Goal: Task Accomplishment & Management: Use online tool/utility

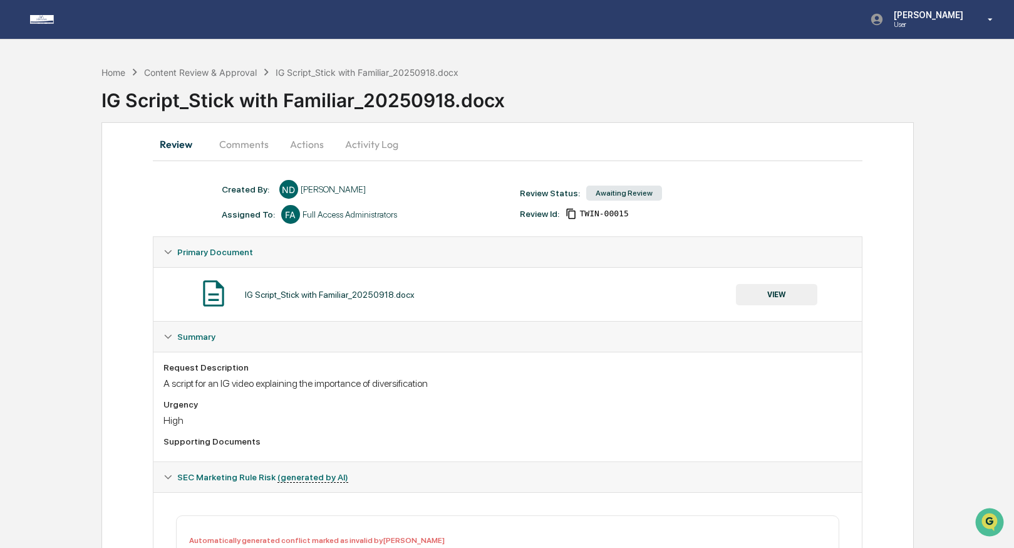
click at [311, 139] on button "Actions" at bounding box center [307, 144] width 56 height 30
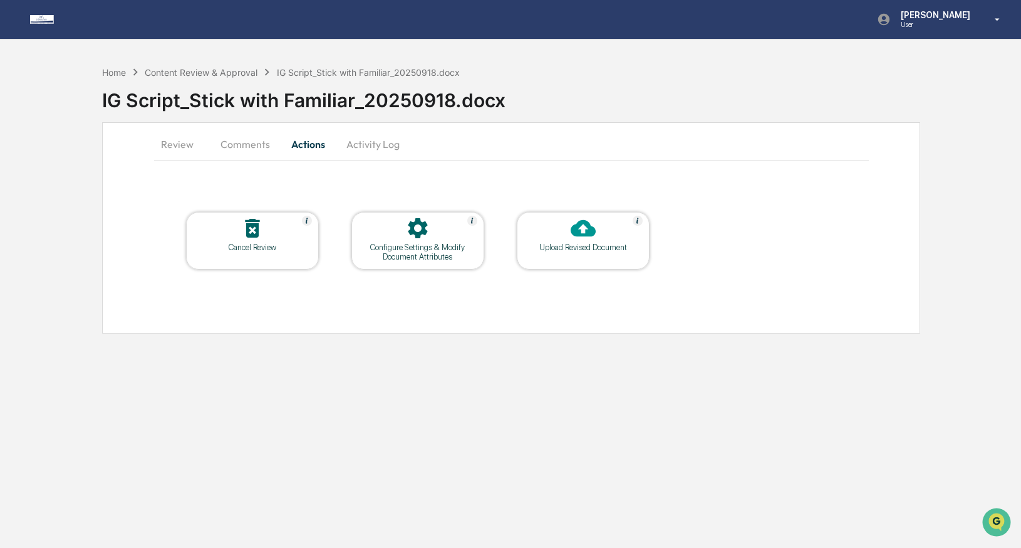
click at [181, 138] on button "Review" at bounding box center [182, 144] width 56 height 30
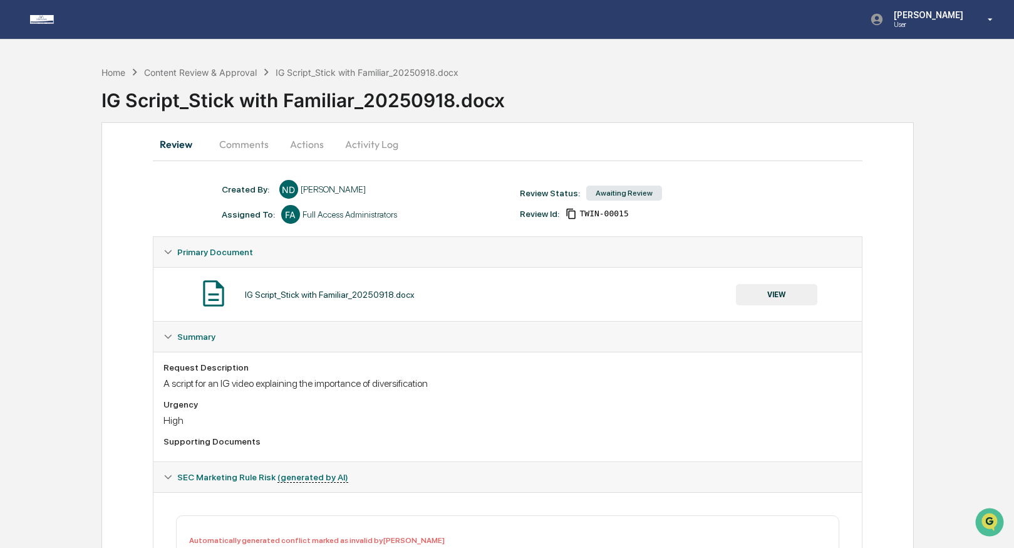
click at [256, 147] on button "Comments" at bounding box center [244, 144] width 70 height 30
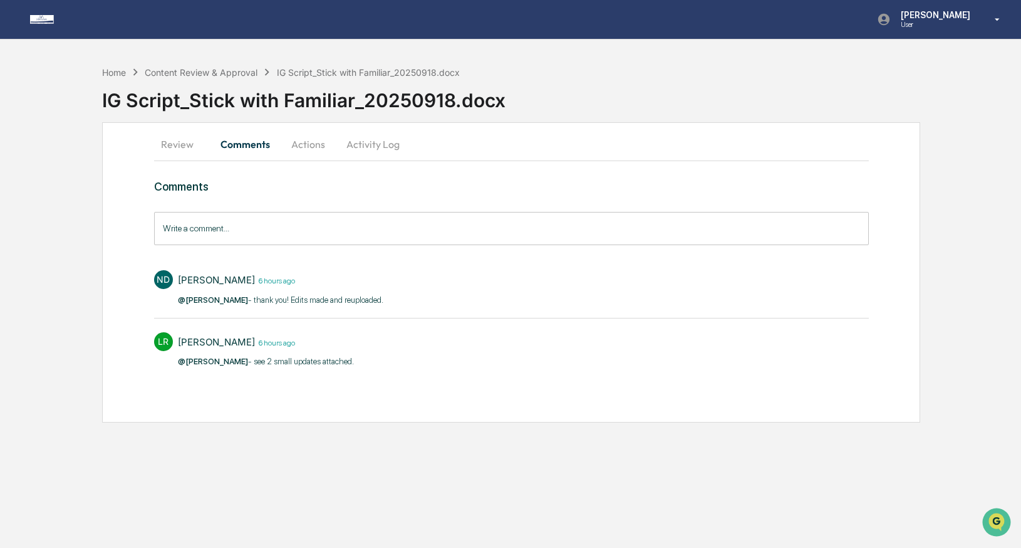
click at [300, 146] on button "Actions" at bounding box center [308, 144] width 56 height 30
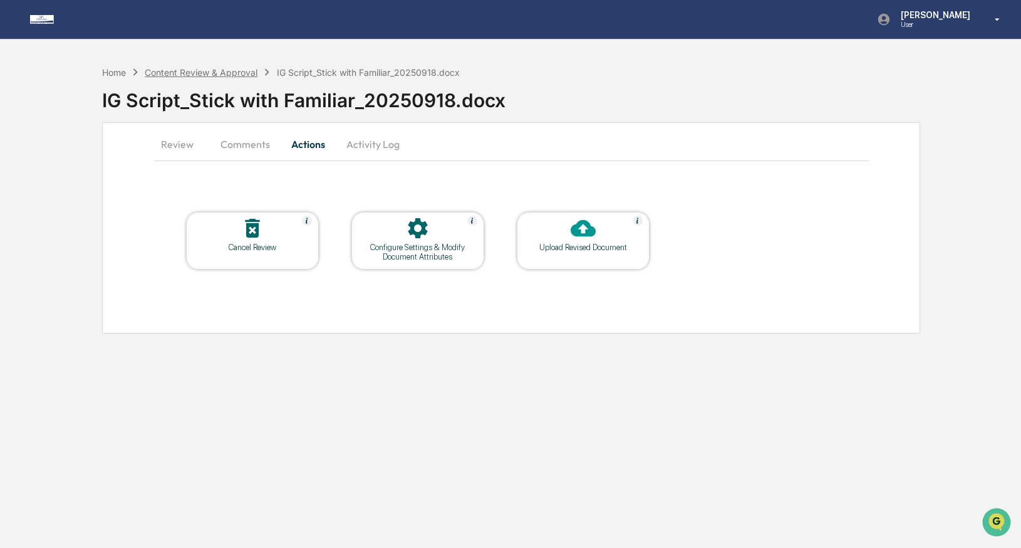
click at [201, 73] on div "Content Review & Approval" at bounding box center [201, 72] width 113 height 11
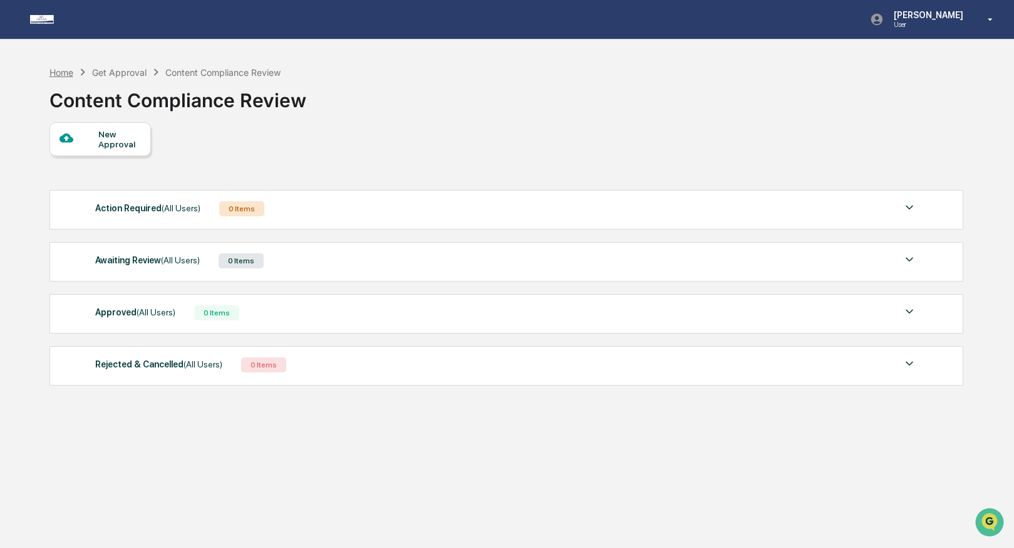
click at [59, 73] on div "Home" at bounding box center [61, 72] width 24 height 11
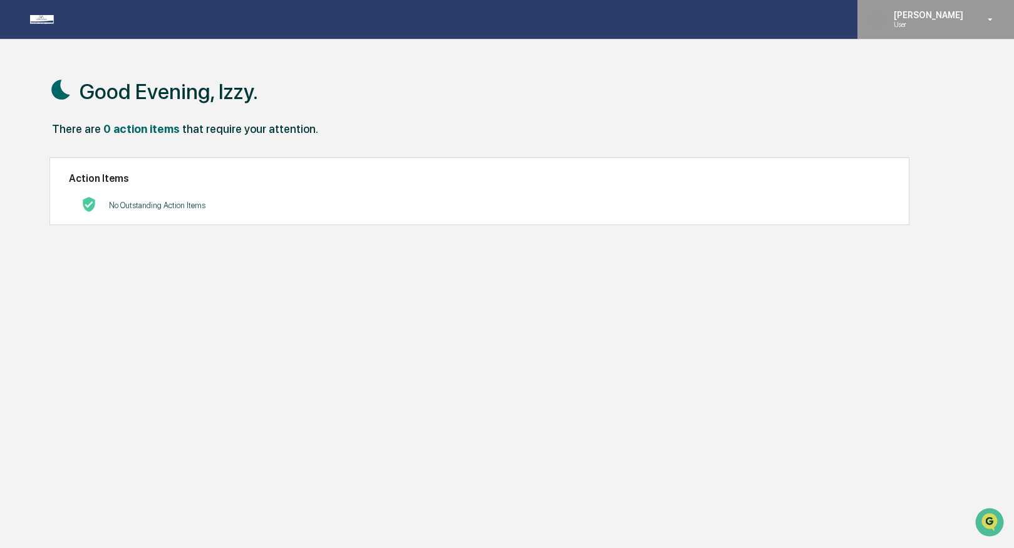
click at [906, 31] on div "[PERSON_NAME] User" at bounding box center [936, 19] width 157 height 39
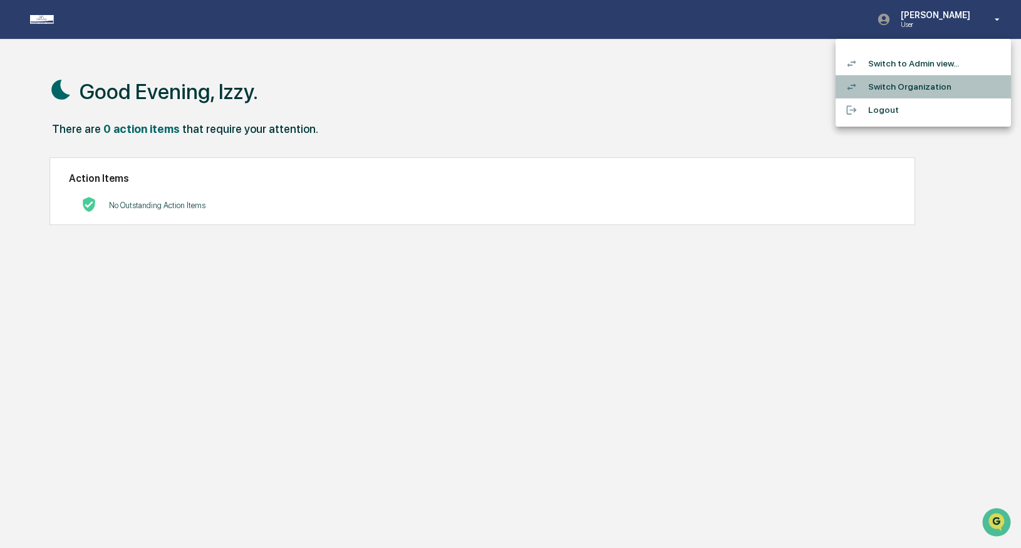
click at [899, 87] on li "Switch Organization" at bounding box center [923, 86] width 175 height 23
